Goal: Task Accomplishment & Management: Manage account settings

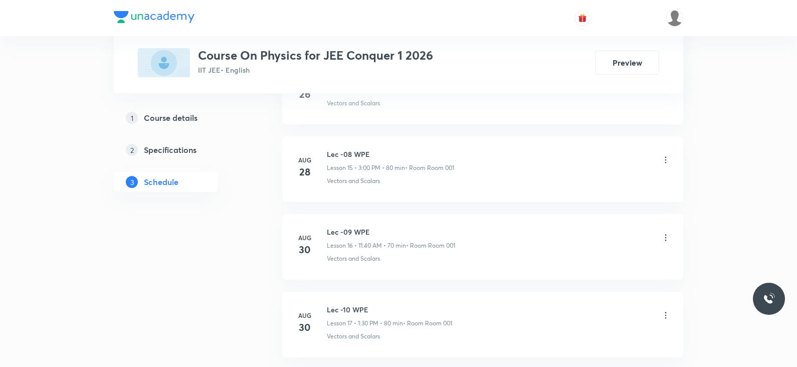
scroll to position [1986, 0]
click at [356, 224] on h6 "Lec -3 Collision" at bounding box center [391, 229] width 128 height 11
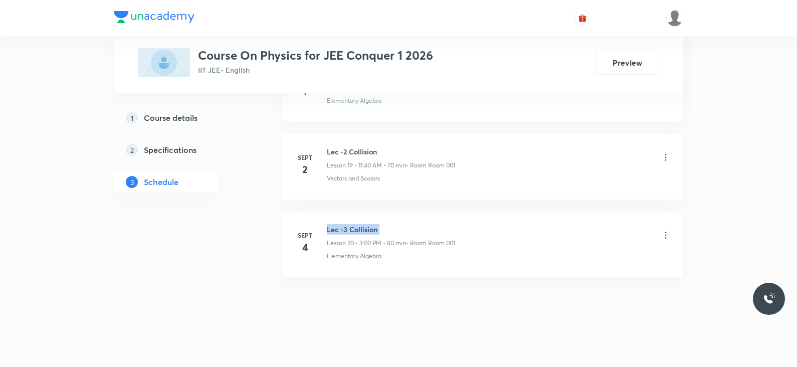
click at [356, 224] on h6 "Lec -3 Collision" at bounding box center [391, 229] width 128 height 11
copy h6 "Lec -3 Collision"
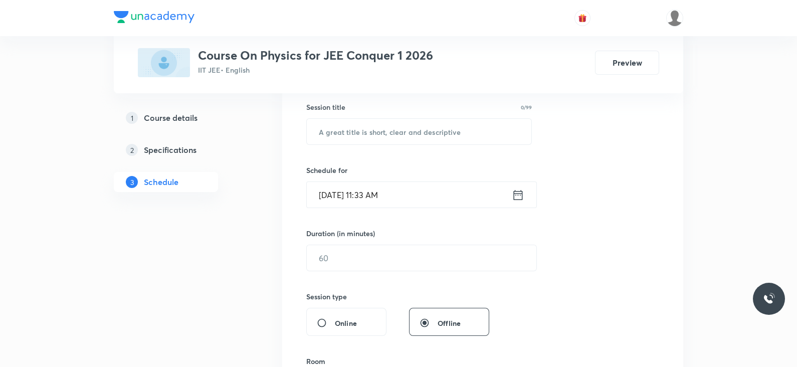
scroll to position [0, 0]
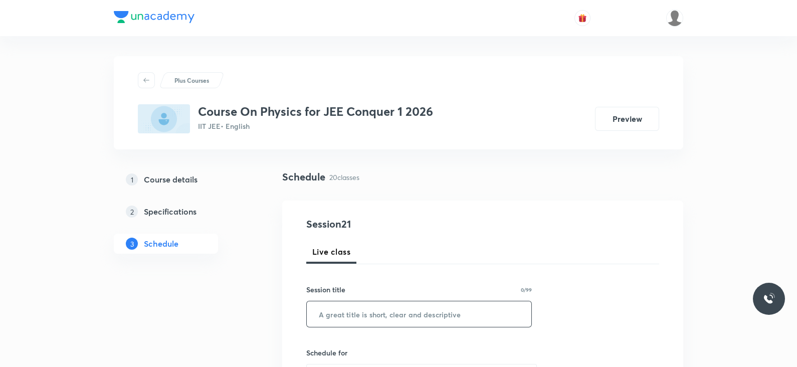
click at [361, 312] on input "text" at bounding box center [419, 314] width 225 height 26
paste input "Lec -3 Collision"
click at [342, 313] on input "Lec -3 Collision" at bounding box center [419, 314] width 225 height 26
click at [392, 314] on input "Lec -1 Collision" at bounding box center [419, 314] width 225 height 26
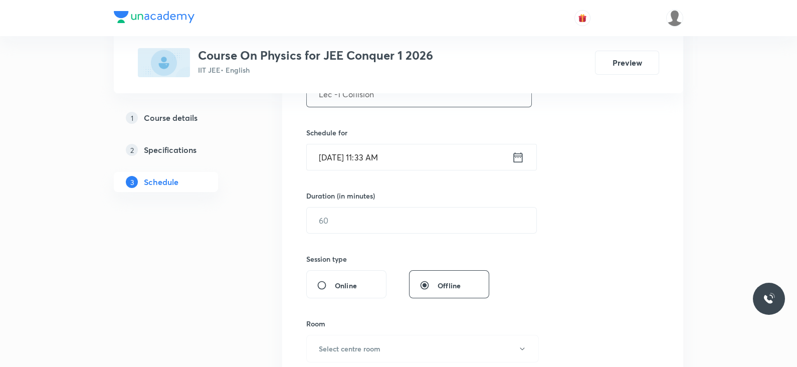
scroll to position [166, 0]
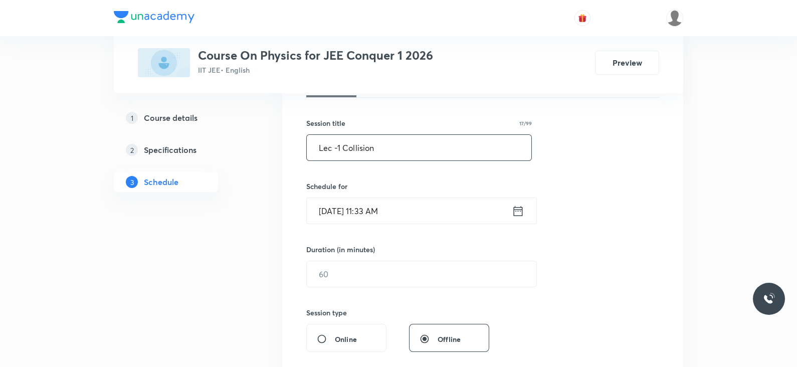
click at [341, 148] on input "Lec -1 Collision" at bounding box center [419, 148] width 225 height 26
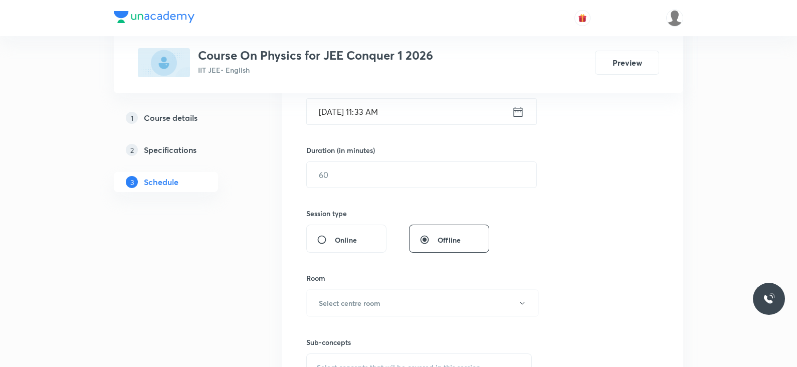
scroll to position [236, 0]
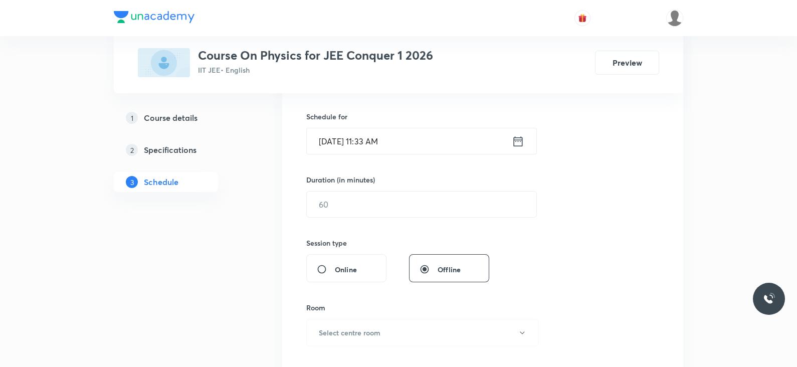
type input "Lec -4 Collision"
click at [515, 136] on icon at bounding box center [518, 141] width 9 height 10
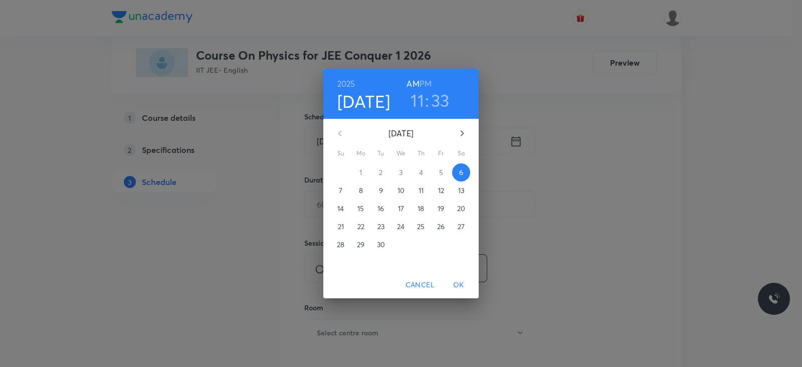
click at [440, 95] on h3 "33" at bounding box center [440, 100] width 19 height 21
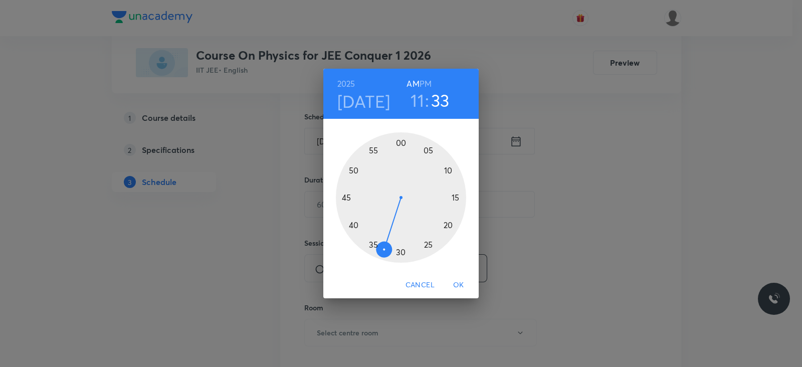
click at [355, 224] on div at bounding box center [401, 197] width 130 height 130
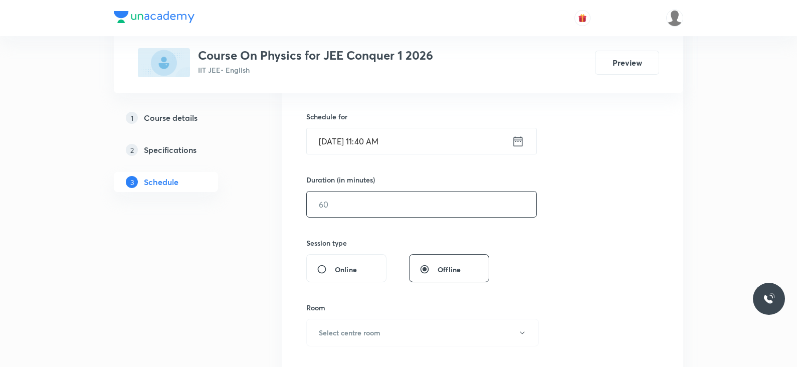
click at [369, 204] on input "text" at bounding box center [422, 205] width 230 height 26
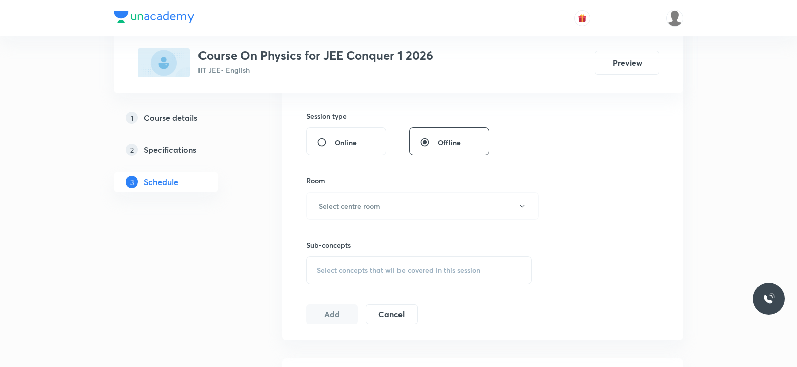
scroll to position [364, 0]
type input "70"
click at [365, 210] on button "Select centre room" at bounding box center [422, 205] width 233 height 28
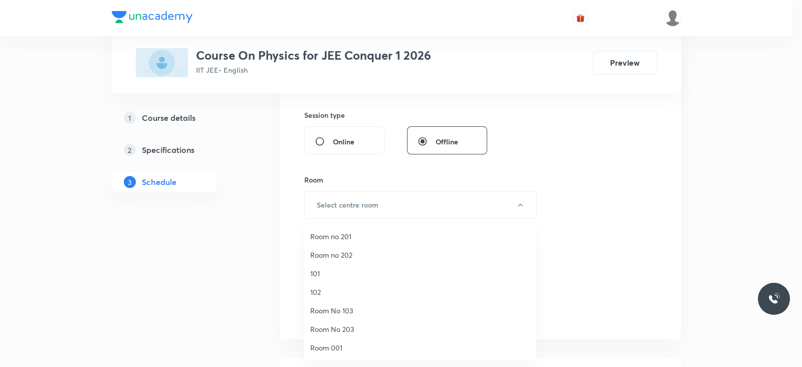
click at [341, 338] on li "Room 001" at bounding box center [420, 347] width 232 height 19
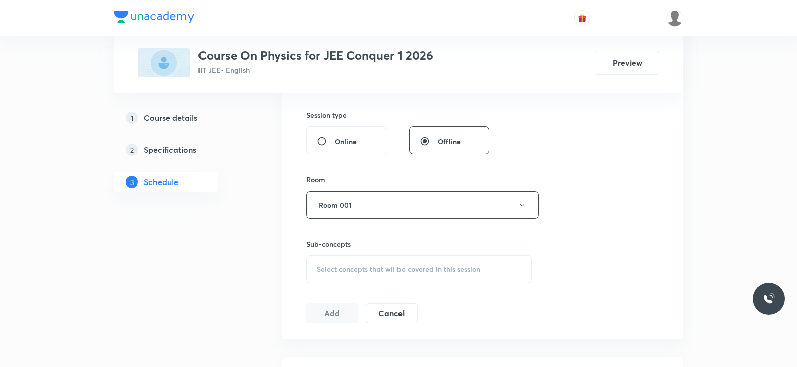
click at [379, 275] on div "Select concepts that wil be covered in this session" at bounding box center [419, 269] width 226 height 28
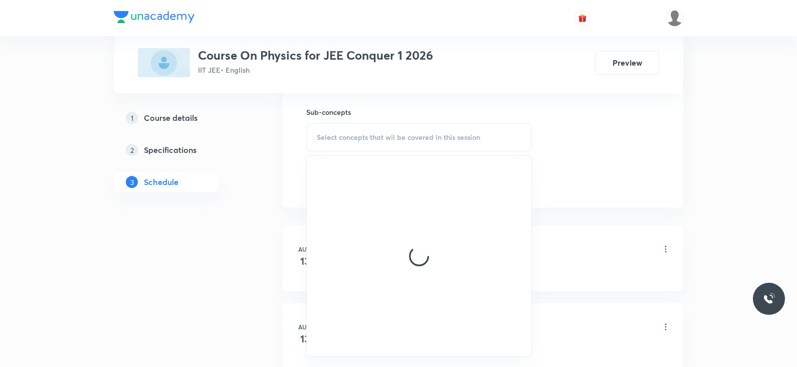
scroll to position [500, 0]
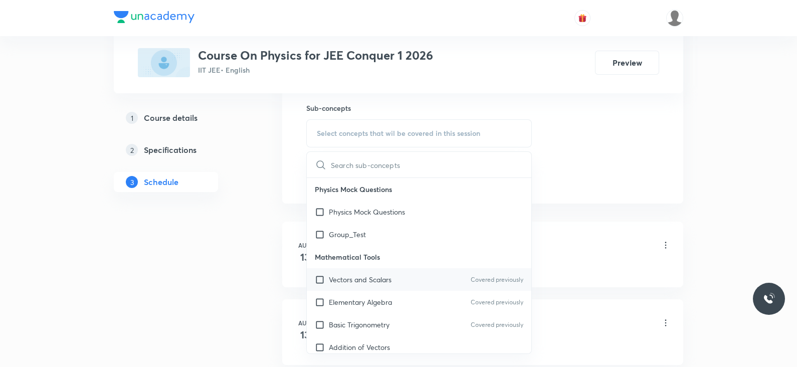
drag, startPoint x: 379, startPoint y: 275, endPoint x: 352, endPoint y: 280, distance: 27.0
click at [352, 280] on p "Vectors and Scalars" at bounding box center [360, 279] width 63 height 11
checkbox input "true"
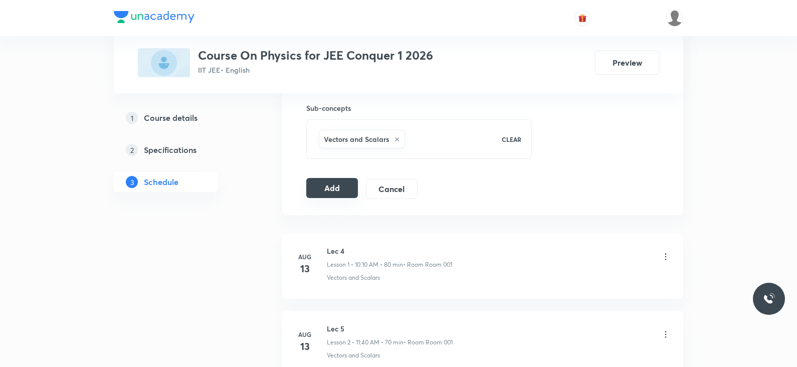
click at [330, 192] on button "Add" at bounding box center [332, 188] width 52 height 20
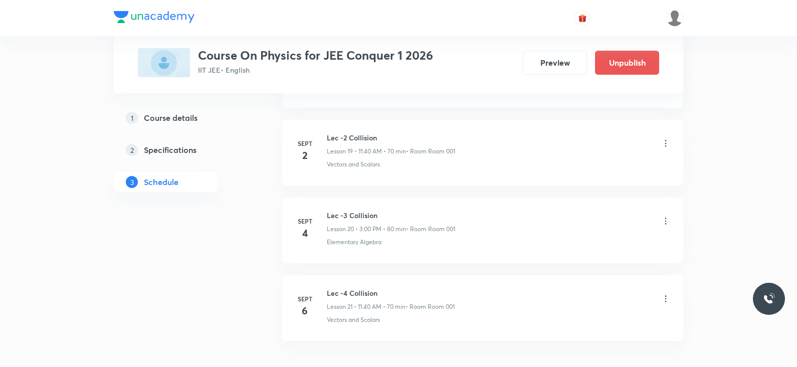
scroll to position [1604, 0]
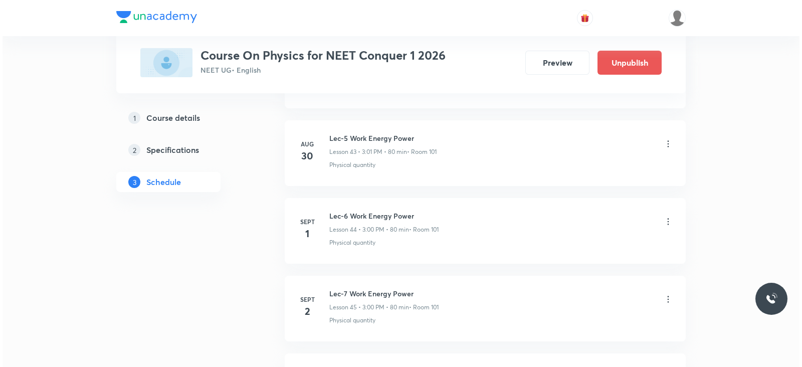
scroll to position [4157, 0]
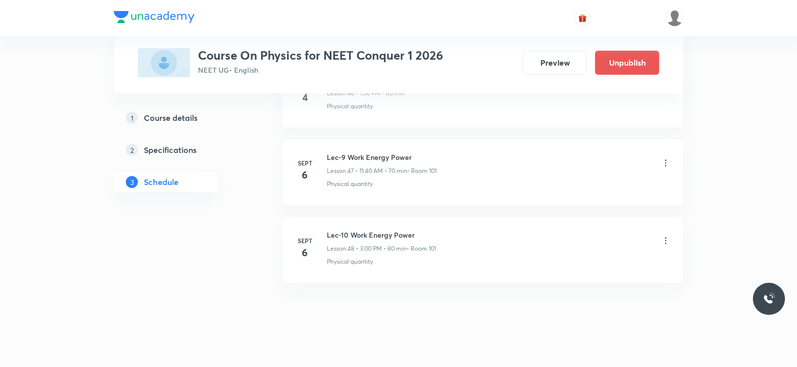
click at [664, 158] on icon at bounding box center [666, 163] width 10 height 10
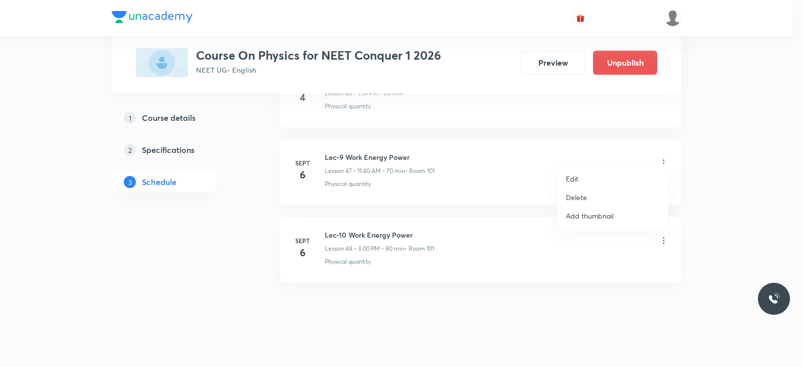
click at [583, 179] on li "Edit" at bounding box center [613, 178] width 110 height 19
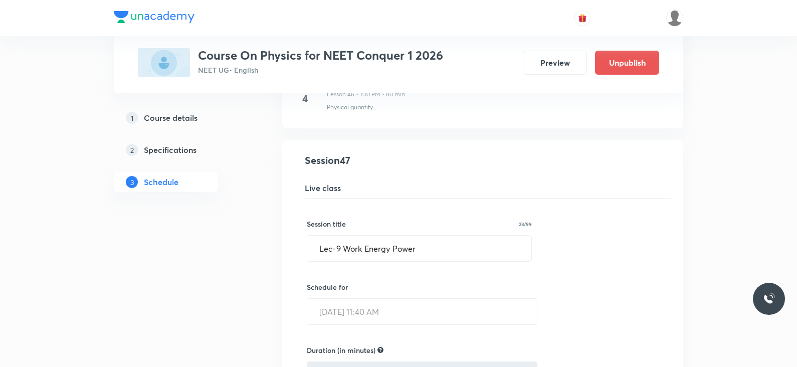
scroll to position [3638, 0]
drag, startPoint x: 421, startPoint y: 239, endPoint x: 334, endPoint y: 239, distance: 87.2
click at [334, 239] on input "Lec-9 Work Energy Power" at bounding box center [419, 250] width 224 height 26
paste input "Circular motion"
click at [334, 239] on input "Lec-Circular motion" at bounding box center [419, 250] width 224 height 26
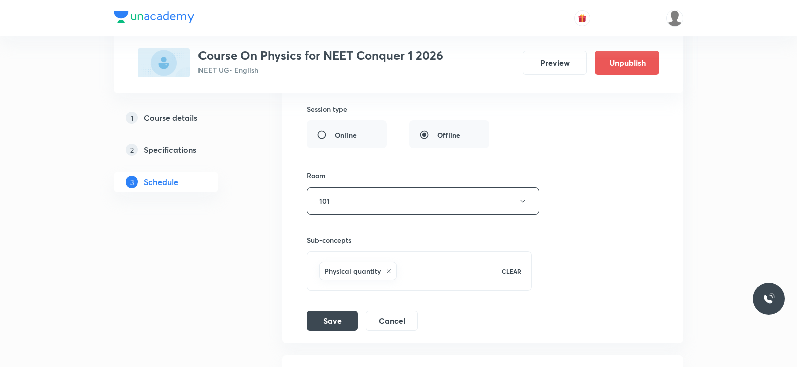
scroll to position [4082, 0]
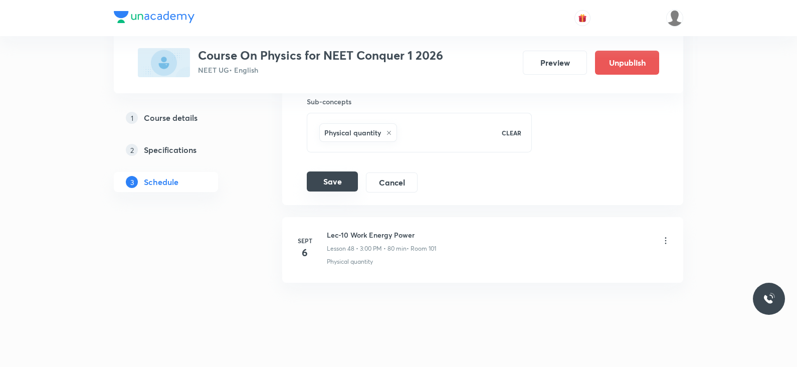
type input "Lec-1 Circular motion"
click at [333, 171] on button "Save" at bounding box center [332, 181] width 51 height 20
click at [663, 236] on icon at bounding box center [666, 241] width 10 height 10
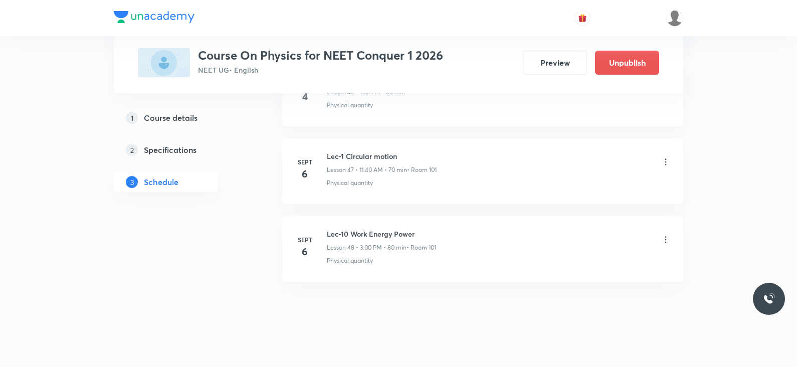
click at [665, 235] on icon at bounding box center [666, 240] width 10 height 10
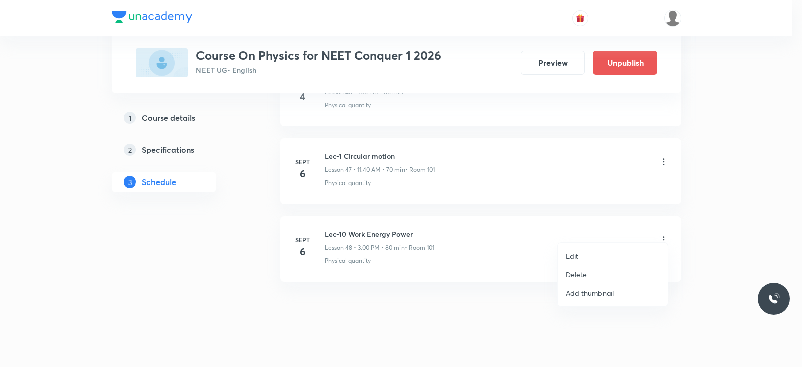
click at [571, 256] on p "Edit" at bounding box center [572, 256] width 13 height 11
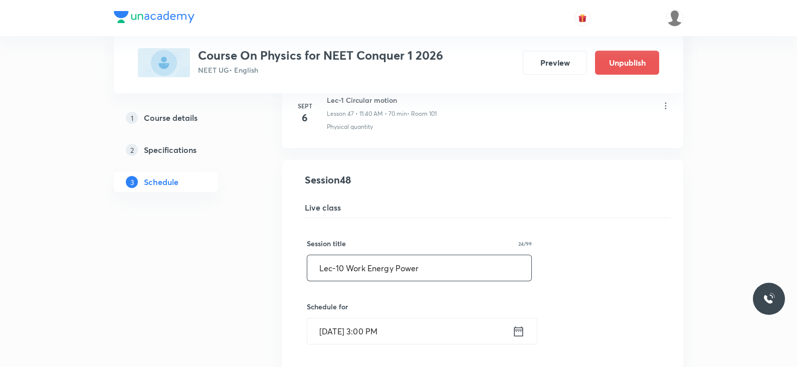
drag, startPoint x: 433, startPoint y: 254, endPoint x: 335, endPoint y: 259, distance: 97.9
click at [335, 259] on input "Lec-10 Work Energy Power" at bounding box center [419, 268] width 224 height 26
paste input "Circular motion"
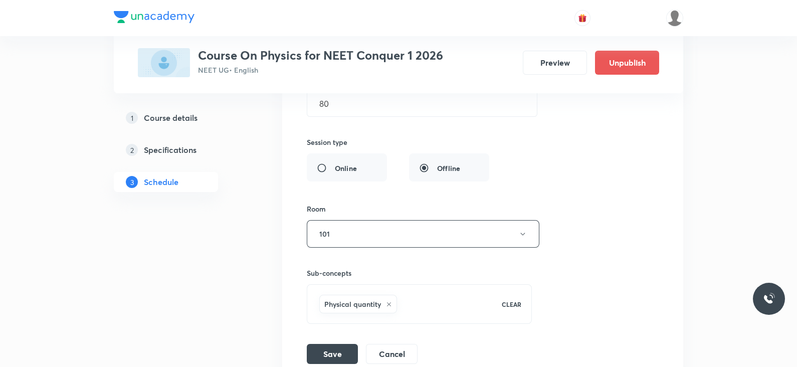
scroll to position [4003, 0]
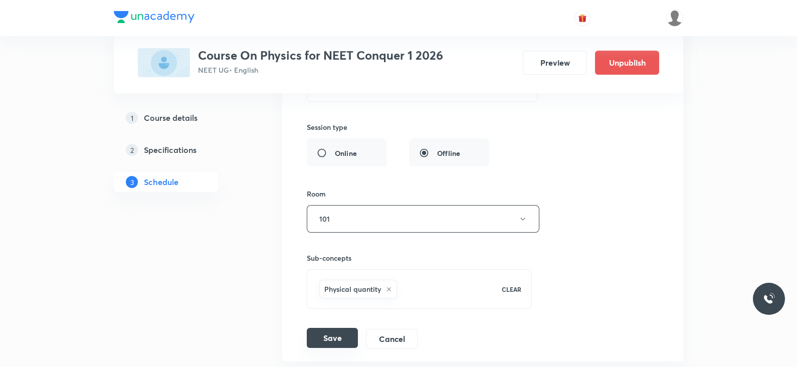
type input "Lec-2 Circular motion"
click at [331, 328] on button "Save" at bounding box center [332, 338] width 51 height 20
